Goal: Information Seeking & Learning: Compare options

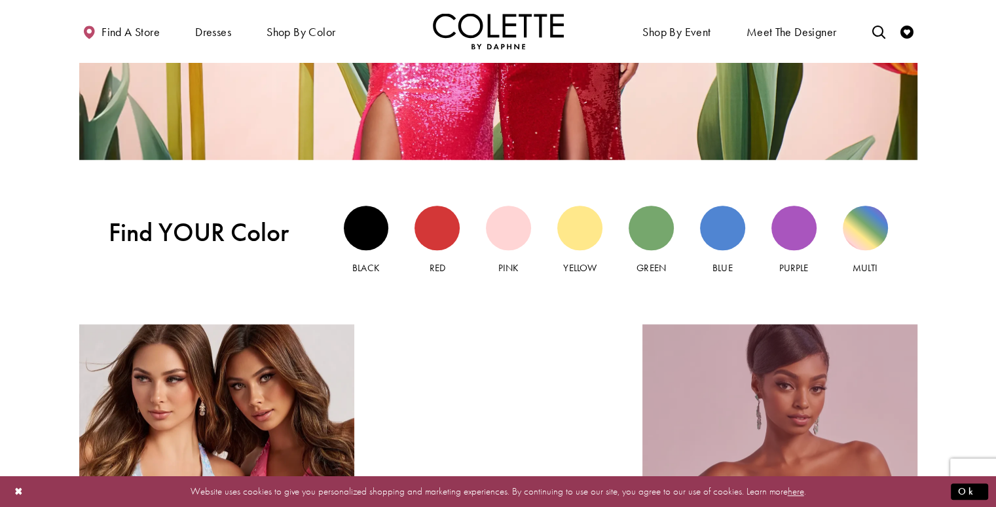
scroll to position [1309, 0]
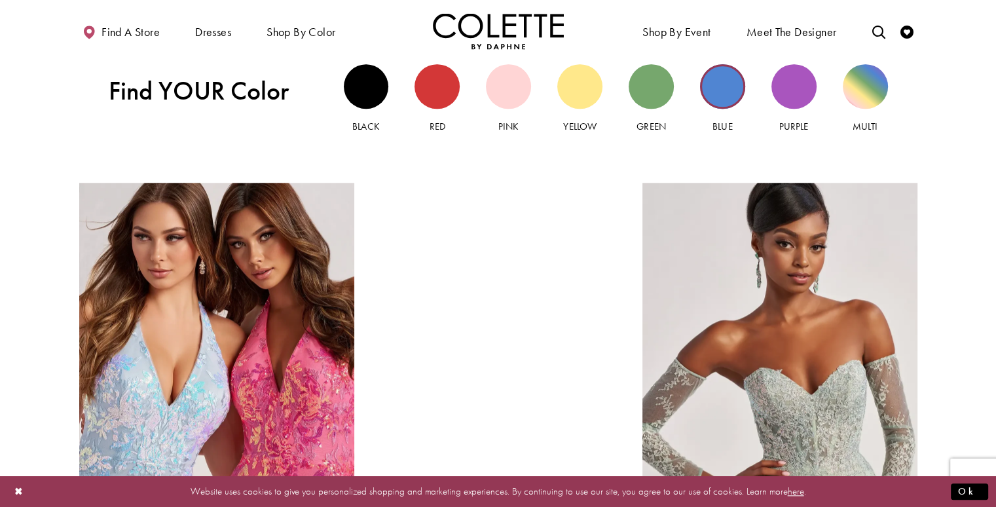
click at [716, 90] on div "Blue view" at bounding box center [722, 86] width 45 height 45
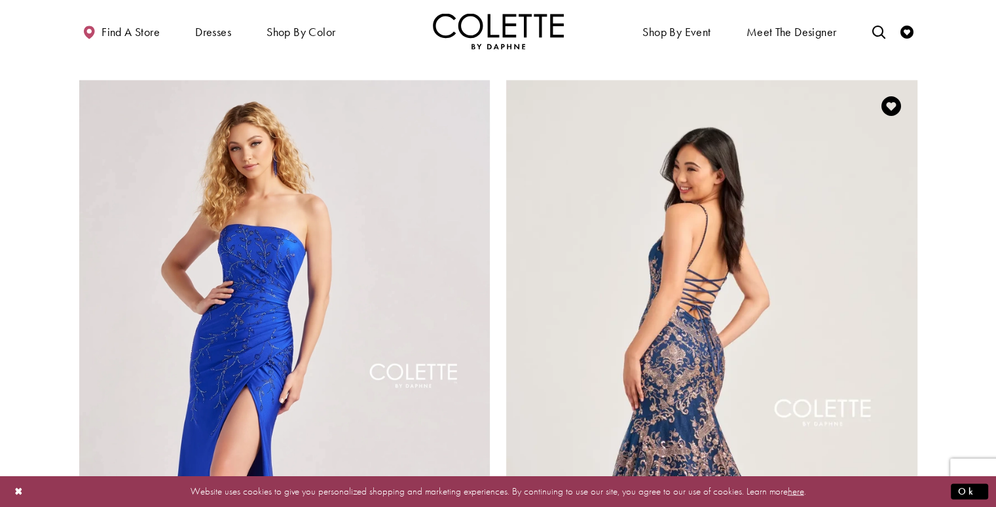
scroll to position [2488, 0]
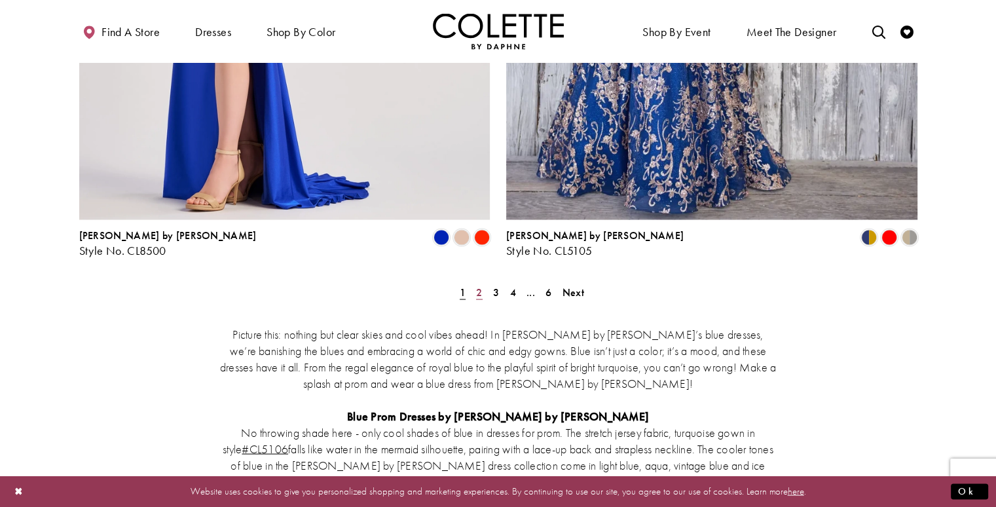
click at [479, 285] on span "2" at bounding box center [479, 292] width 6 height 14
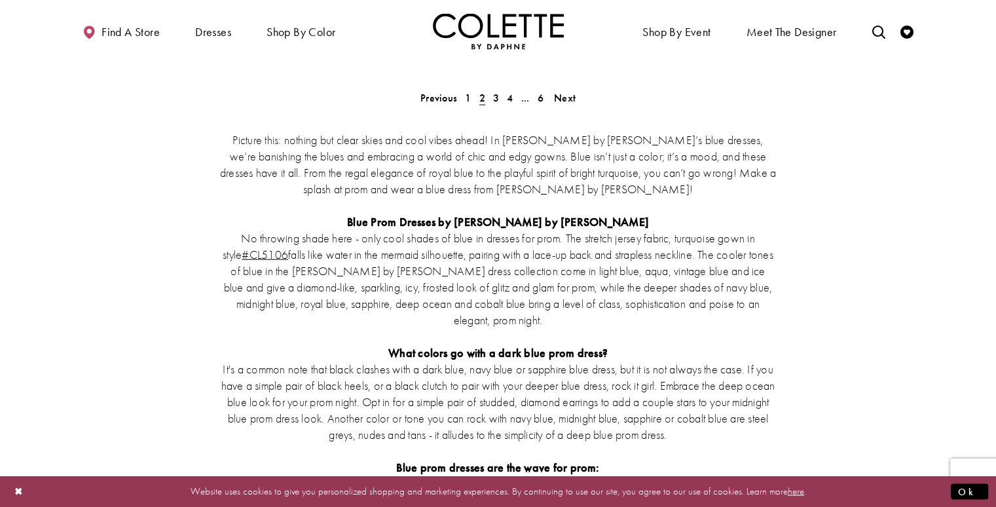
scroll to position [2559, 0]
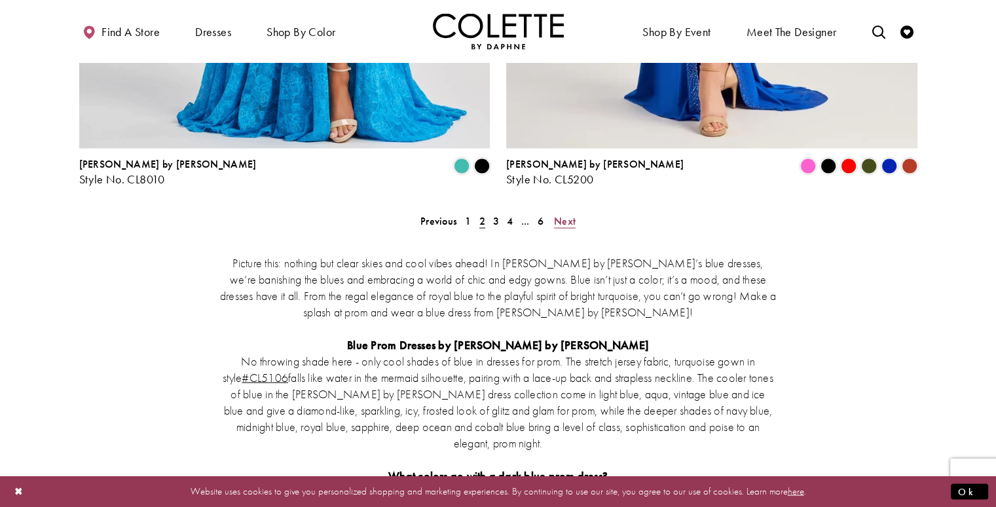
click at [560, 214] on span "Next" at bounding box center [565, 221] width 22 height 14
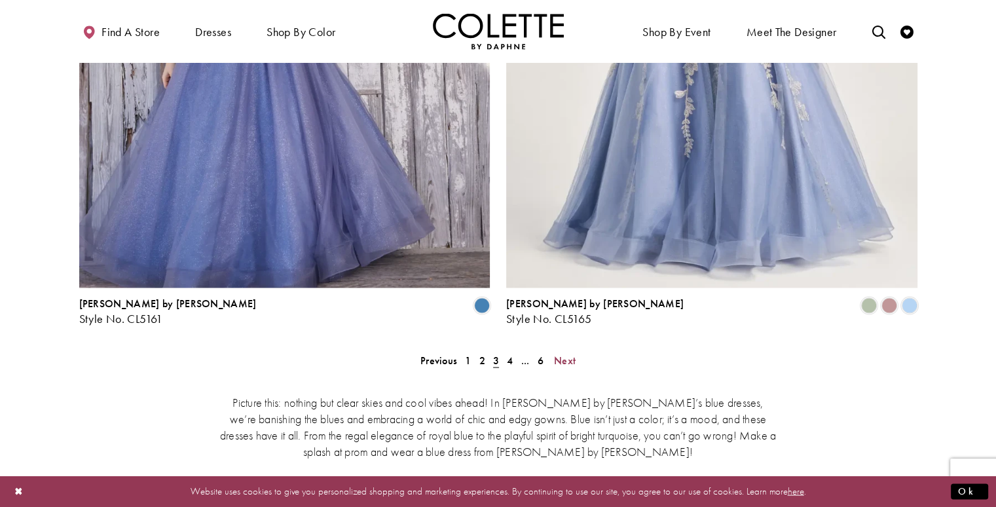
scroll to position [2428, 0]
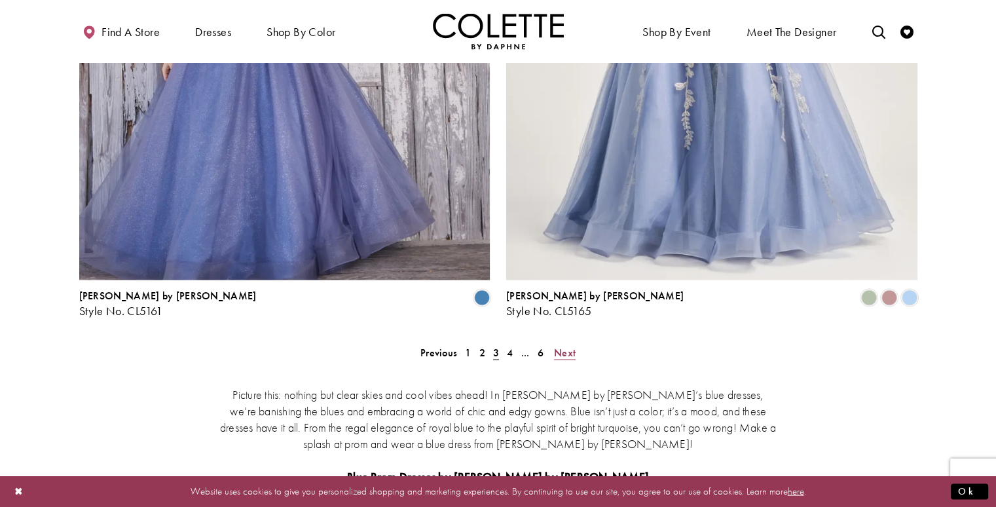
click at [570, 345] on span "Next" at bounding box center [565, 352] width 22 height 14
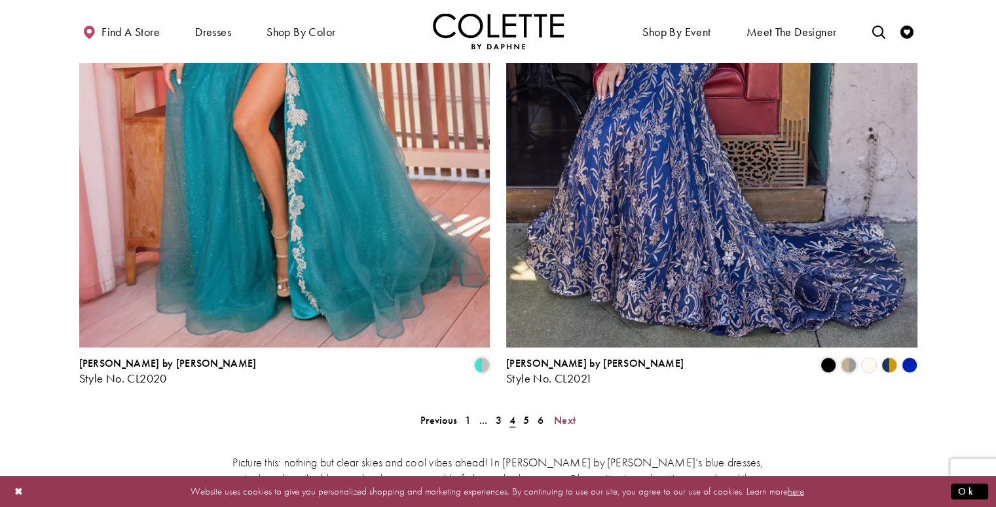
scroll to position [2362, 0]
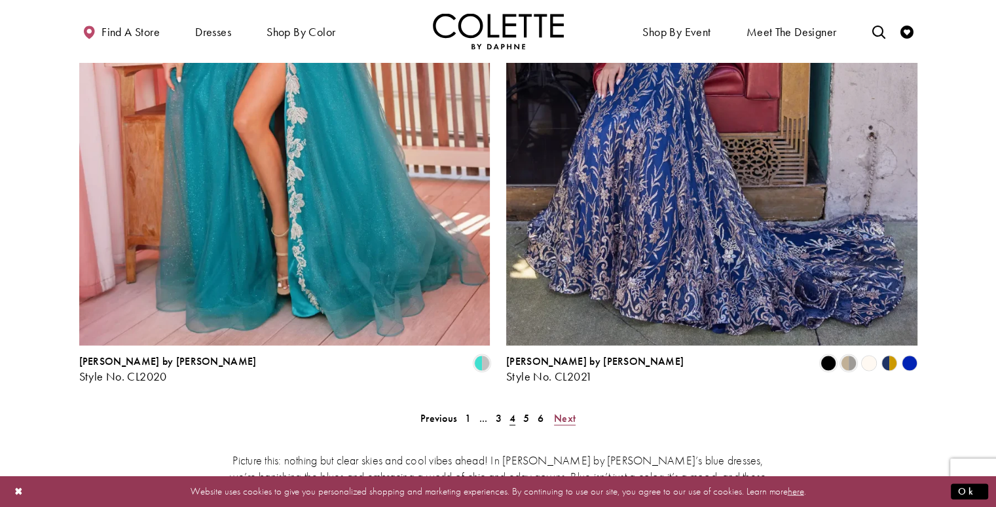
click at [563, 410] on span "Next" at bounding box center [565, 417] width 22 height 14
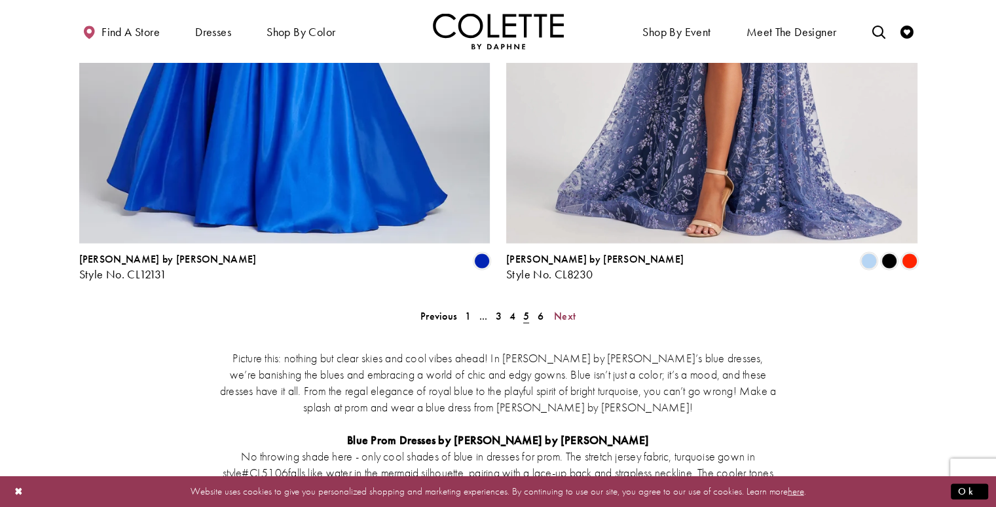
scroll to position [2428, 0]
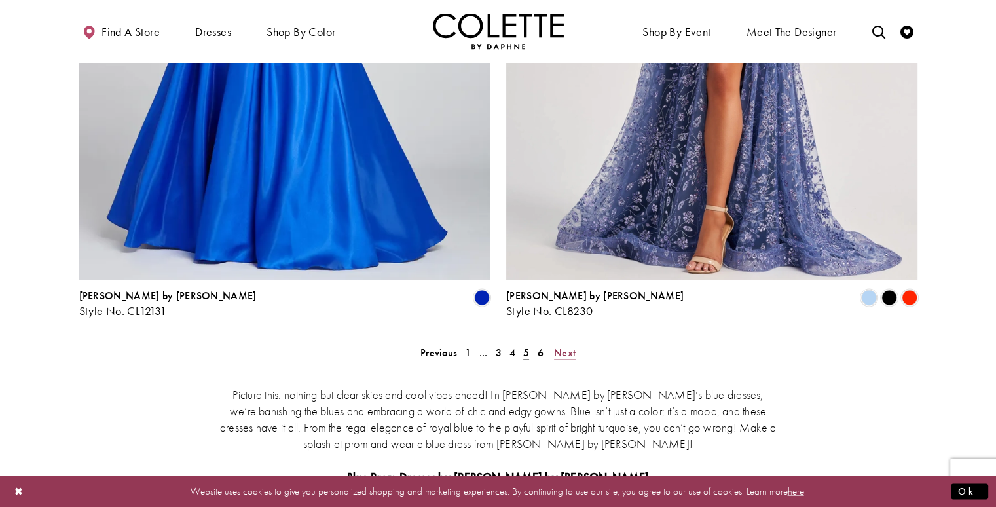
click at [570, 345] on span "Next" at bounding box center [565, 352] width 22 height 14
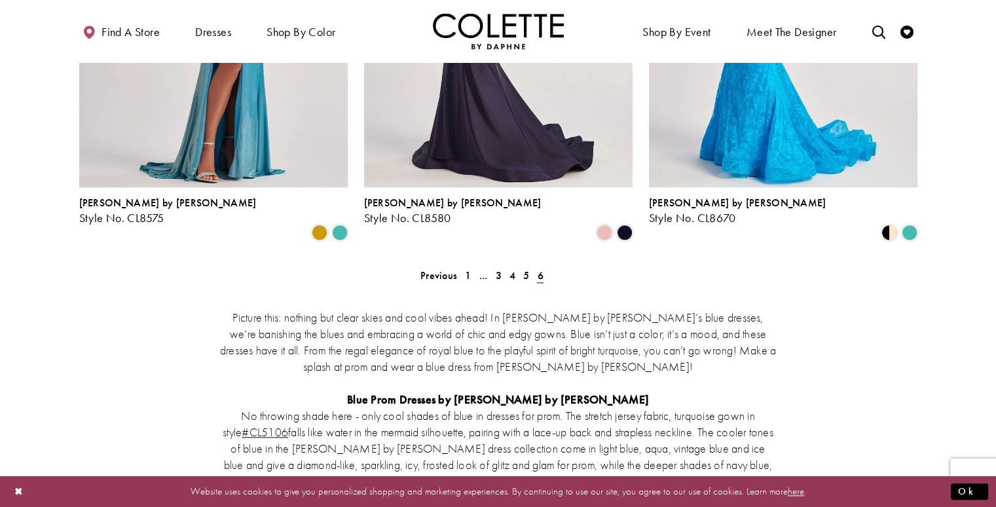
scroll to position [1380, 0]
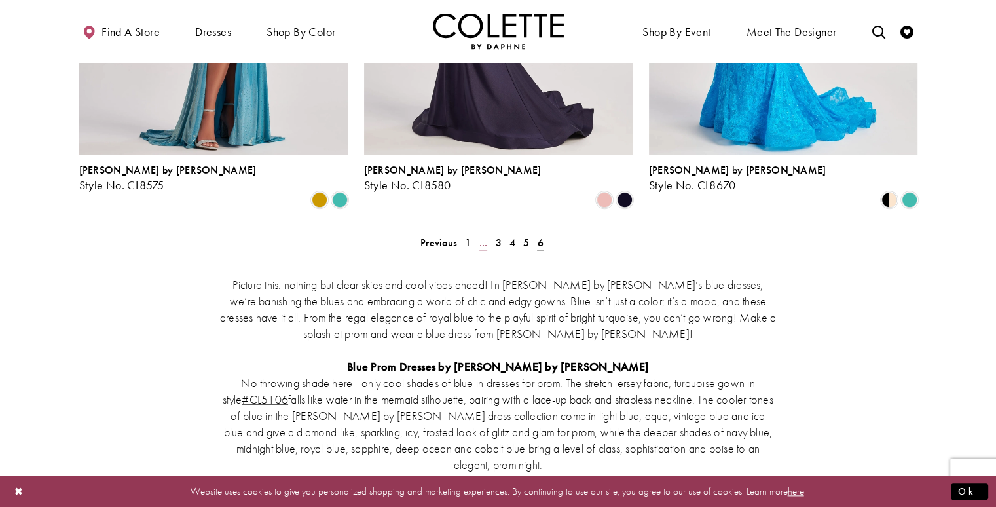
click at [484, 236] on span "..." at bounding box center [483, 243] width 9 height 14
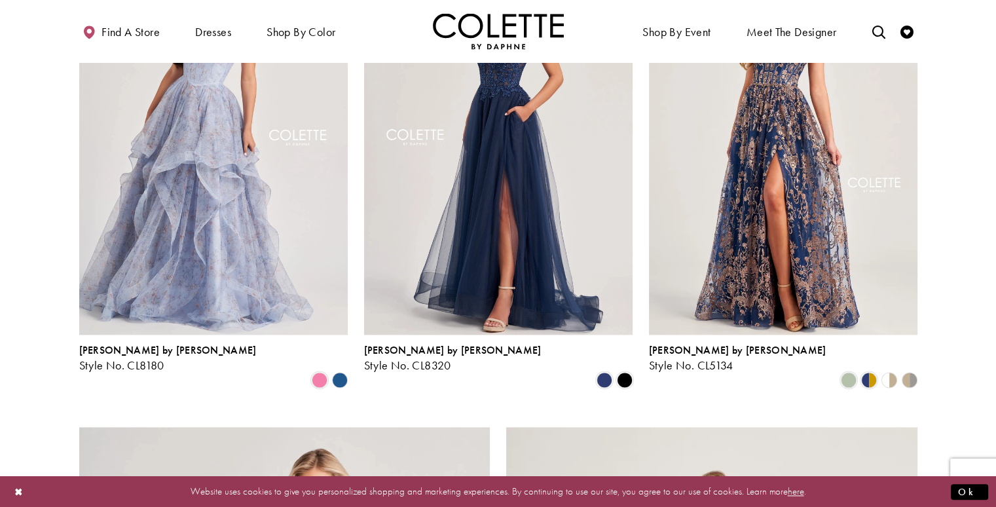
scroll to position [1577, 0]
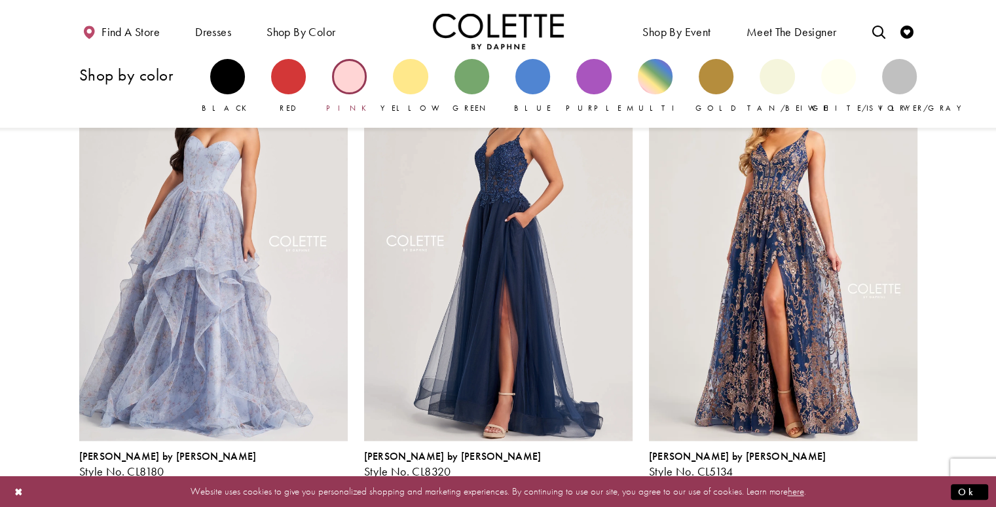
click at [361, 81] on div "Primary block" at bounding box center [349, 76] width 35 height 35
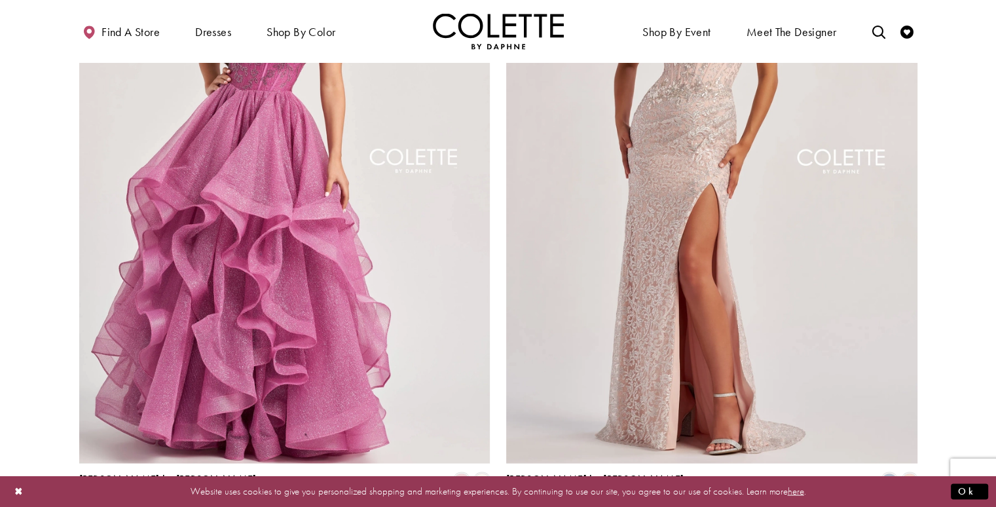
scroll to position [2357, 0]
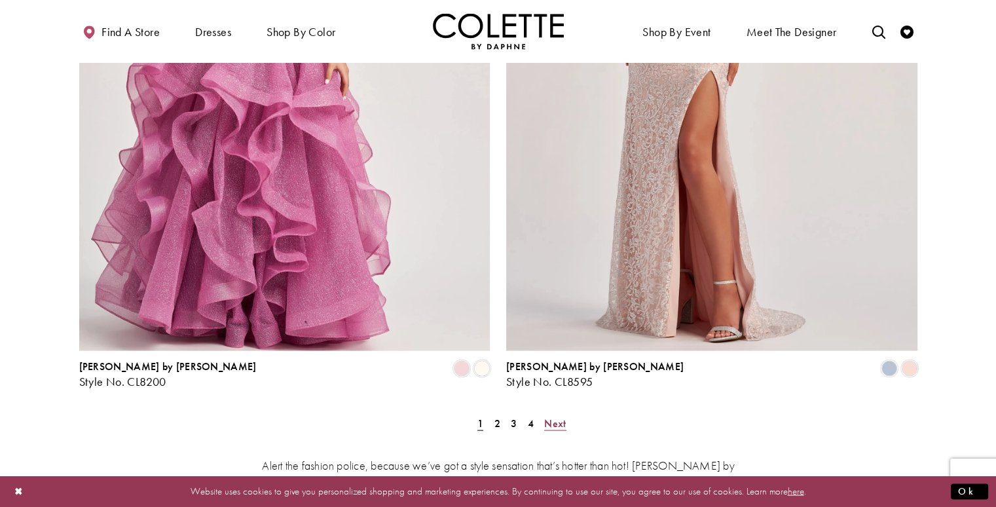
click at [566, 416] on span "Next" at bounding box center [555, 423] width 22 height 14
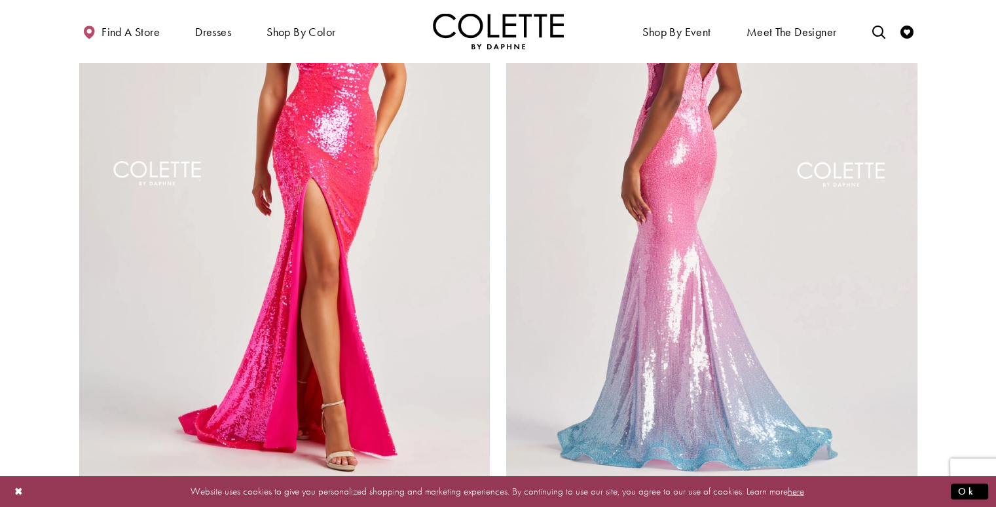
scroll to position [2559, 0]
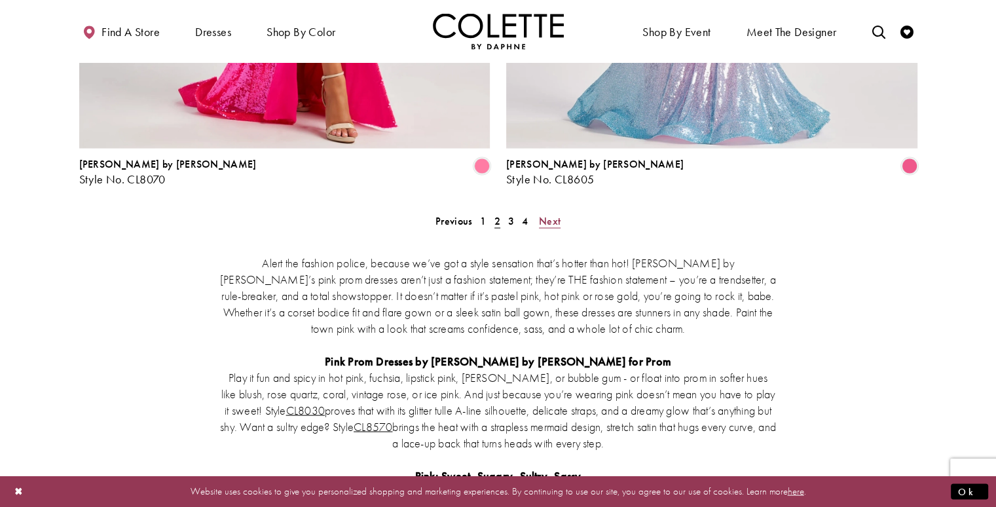
click at [547, 214] on span "Next" at bounding box center [550, 221] width 22 height 14
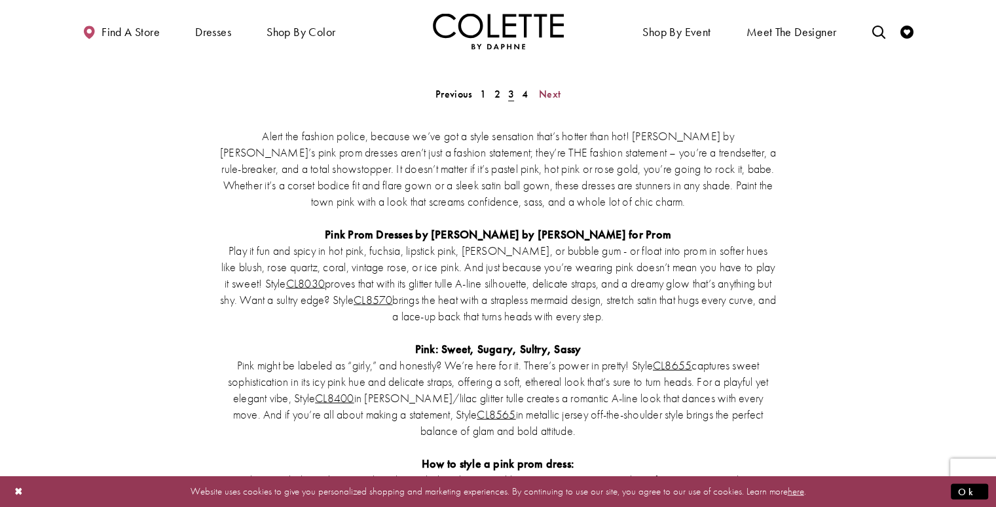
scroll to position [2559, 0]
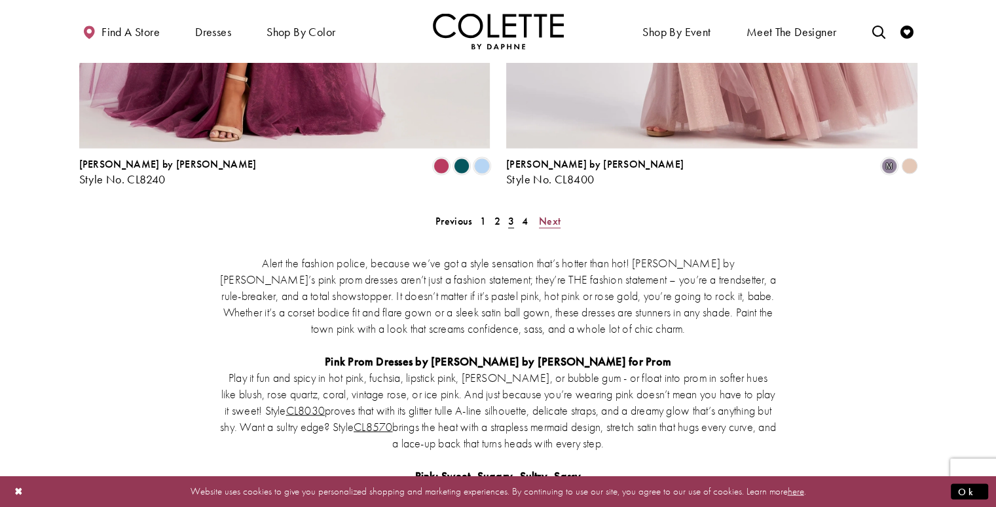
click at [547, 214] on span "Next" at bounding box center [550, 221] width 22 height 14
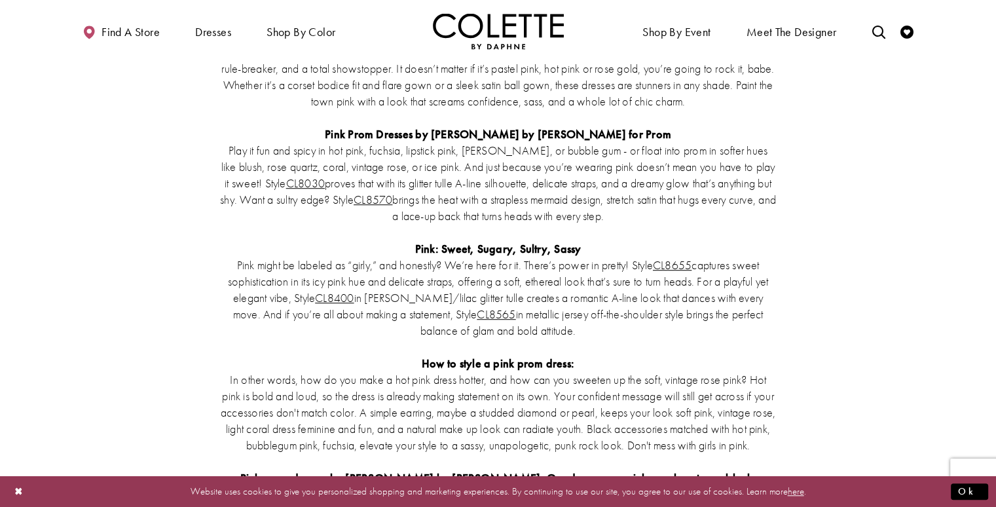
scroll to position [856, 0]
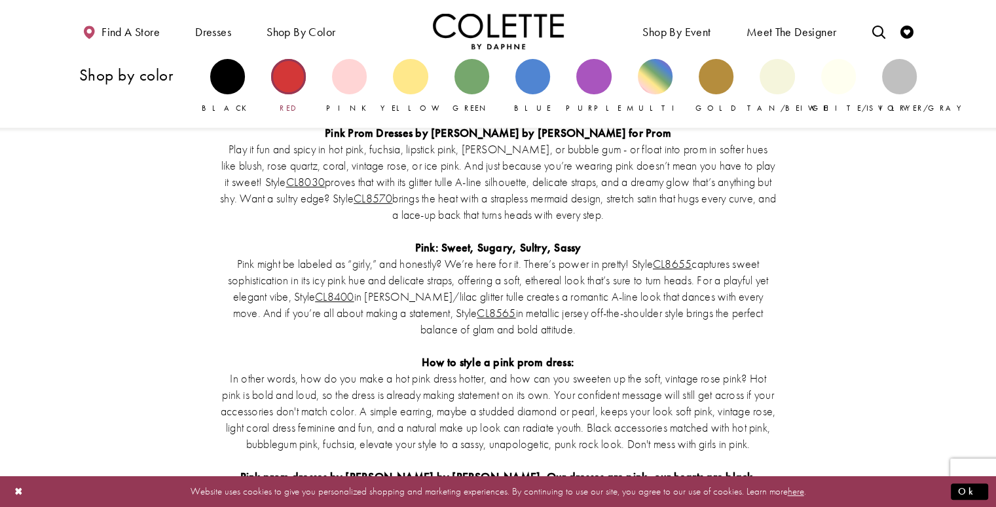
click at [280, 85] on div "Primary block" at bounding box center [288, 76] width 35 height 35
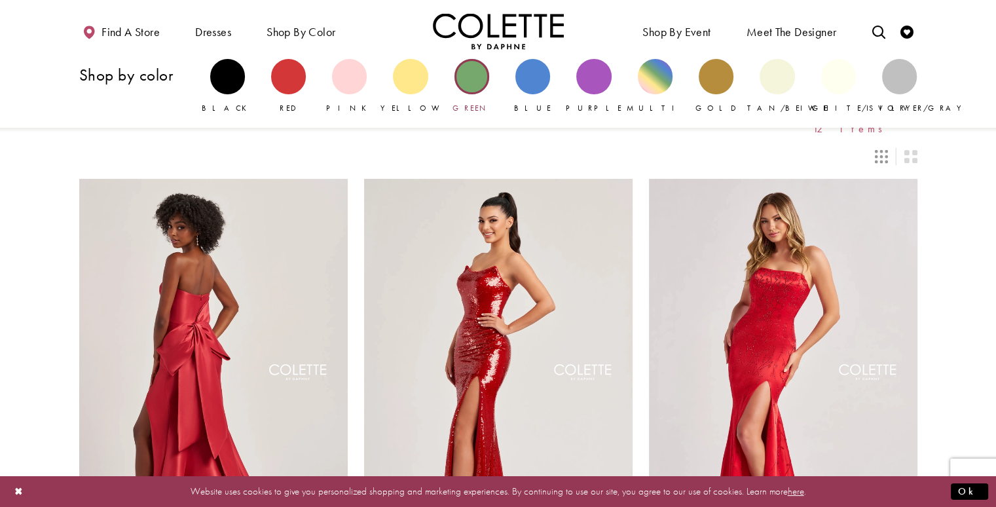
click at [479, 94] on link "Green" at bounding box center [471, 86] width 35 height 55
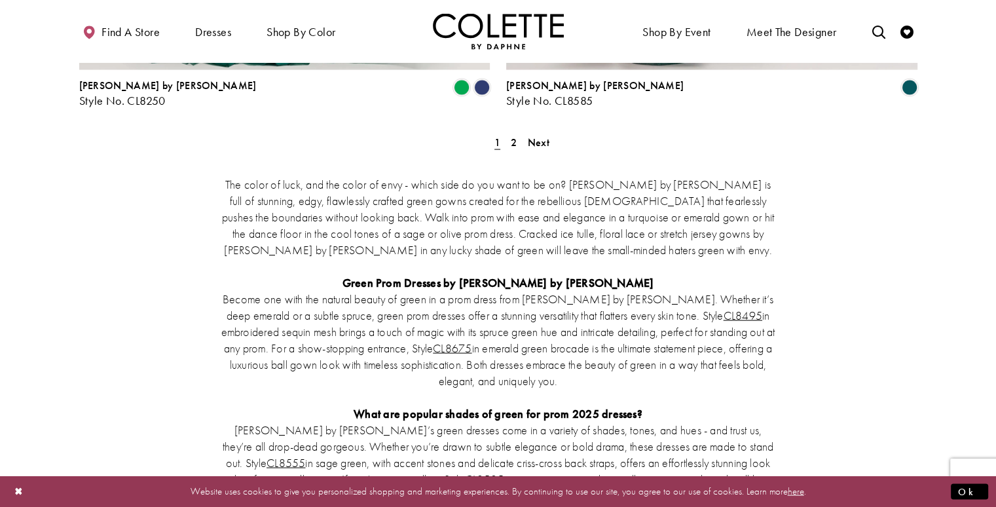
scroll to position [2553, 0]
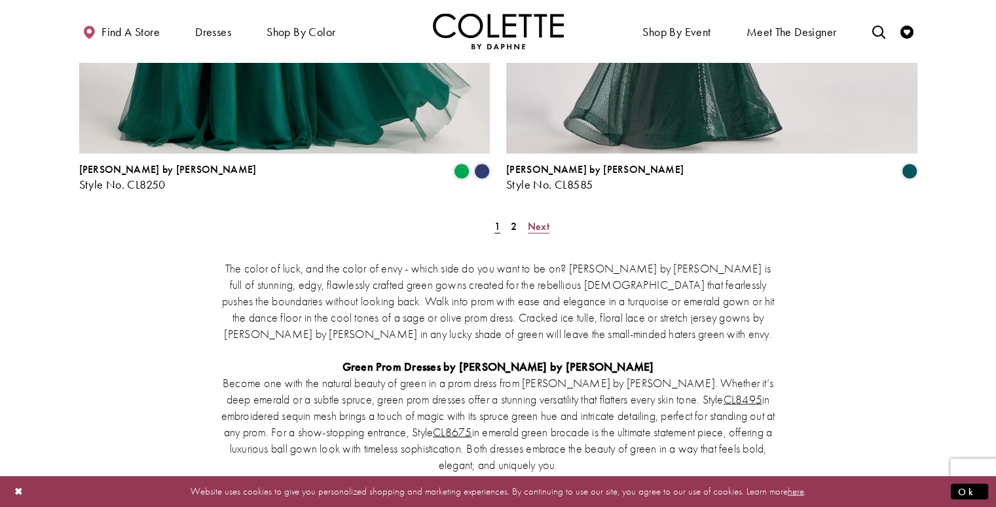
click at [538, 219] on span "Next" at bounding box center [539, 226] width 22 height 14
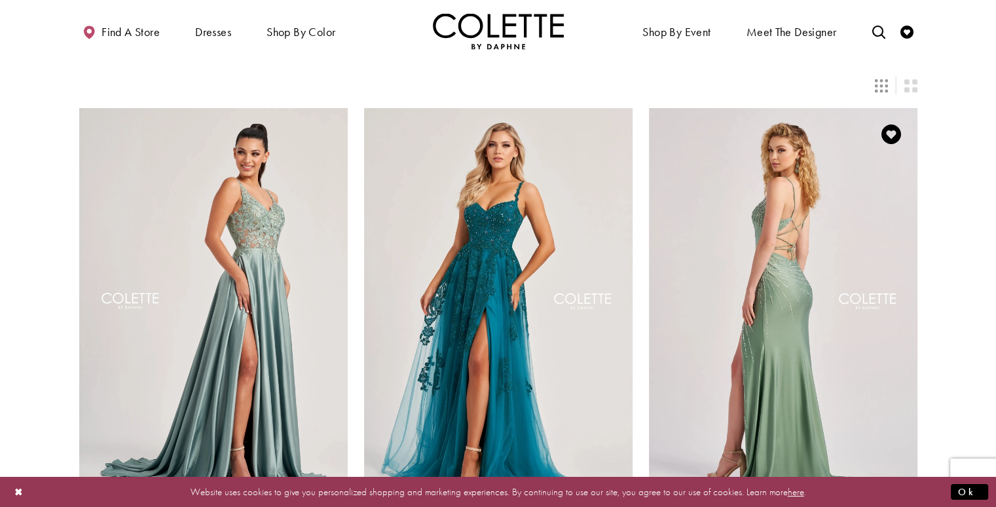
scroll to position [464, 0]
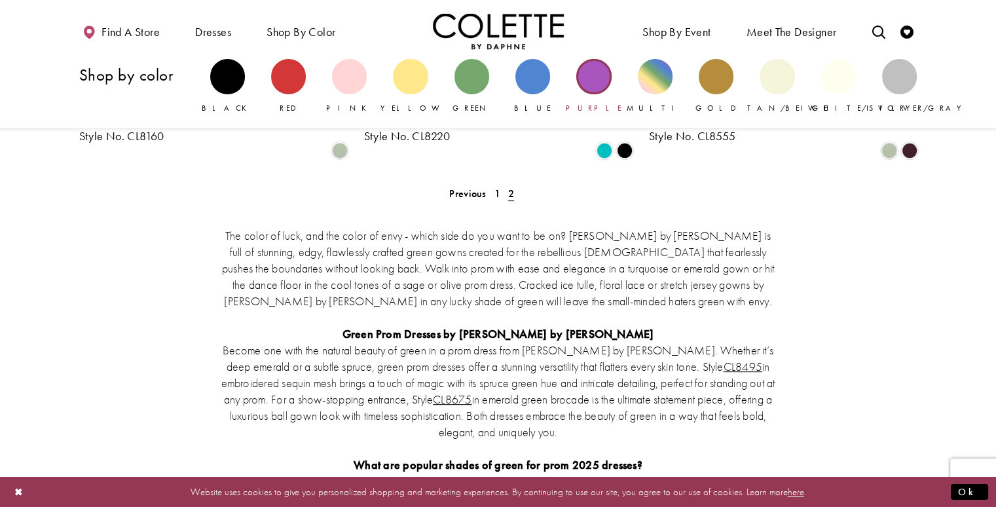
click at [596, 79] on div "Primary block" at bounding box center [593, 76] width 35 height 35
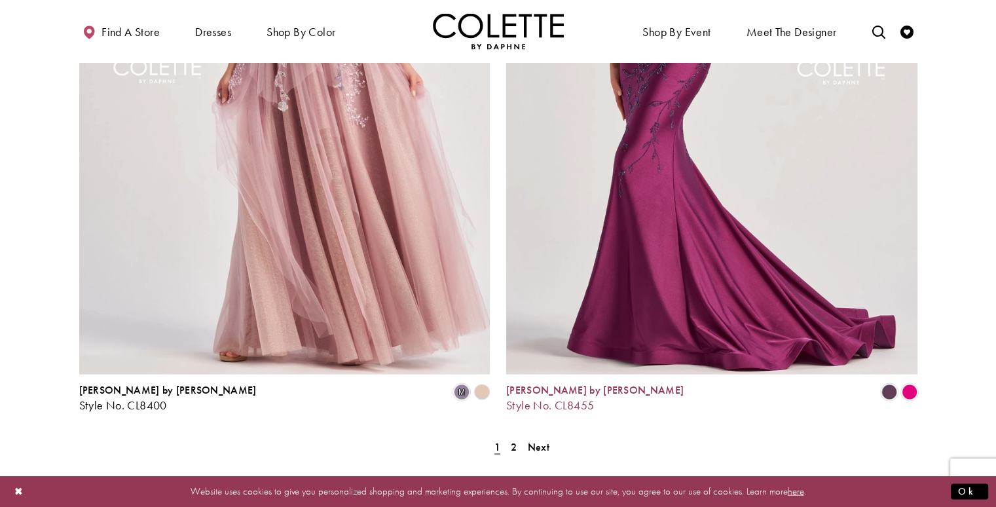
scroll to position [2357, 0]
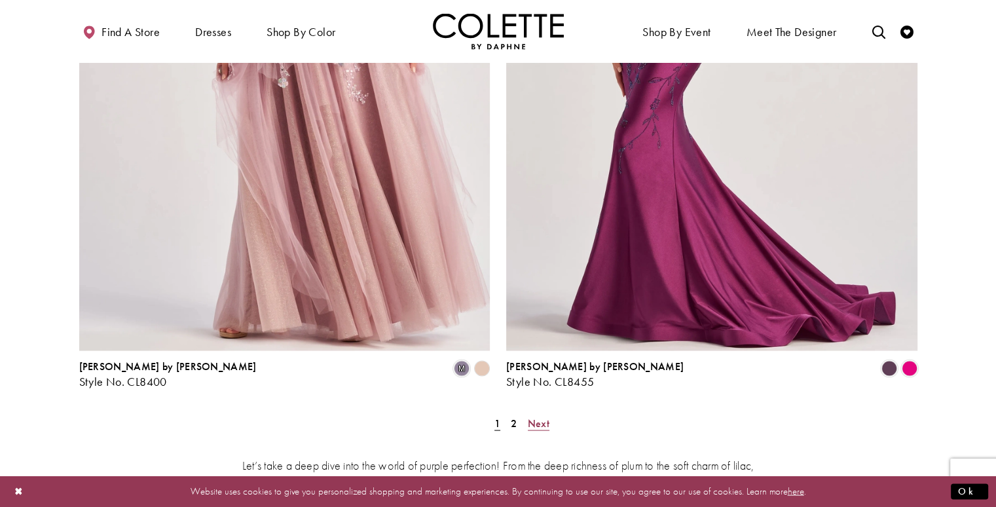
click at [532, 416] on span "Next" at bounding box center [539, 423] width 22 height 14
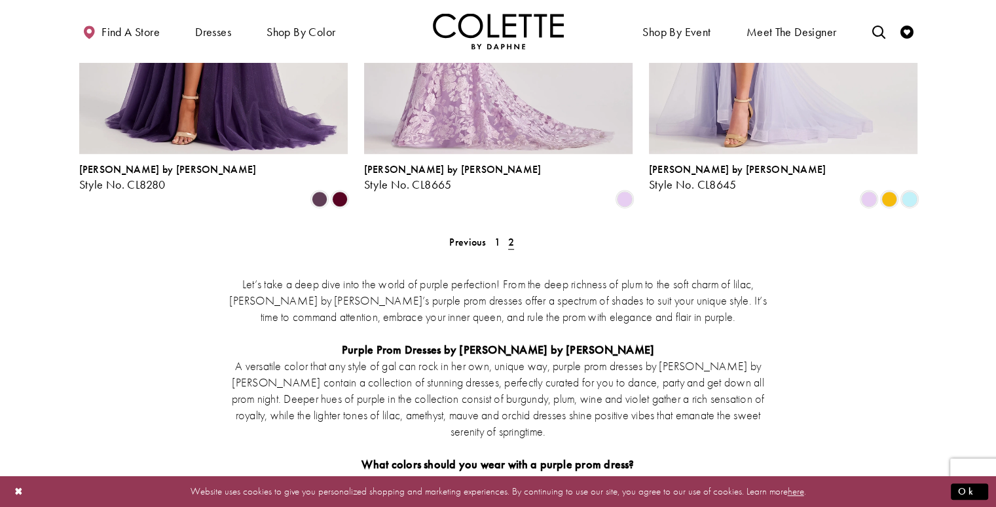
scroll to position [922, 0]
